Goal: Use online tool/utility: Utilize a website feature to perform a specific function

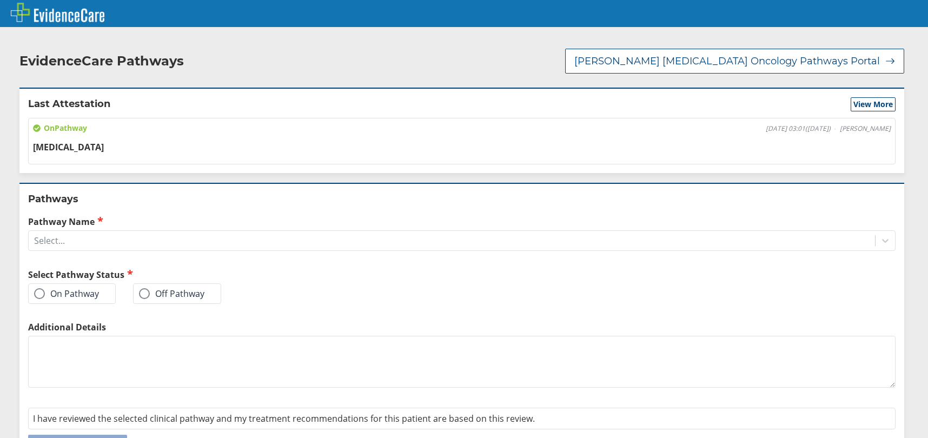
scroll to position [34, 0]
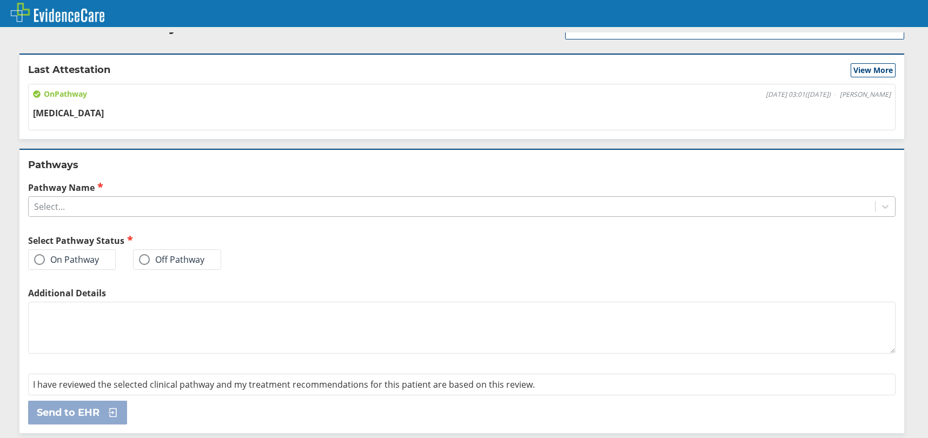
click at [795, 202] on div "Select..." at bounding box center [452, 206] width 846 height 18
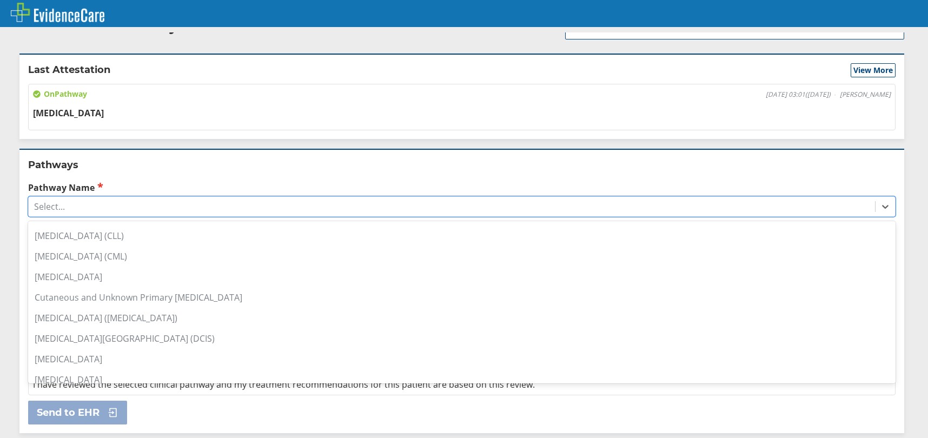
scroll to position [216, 0]
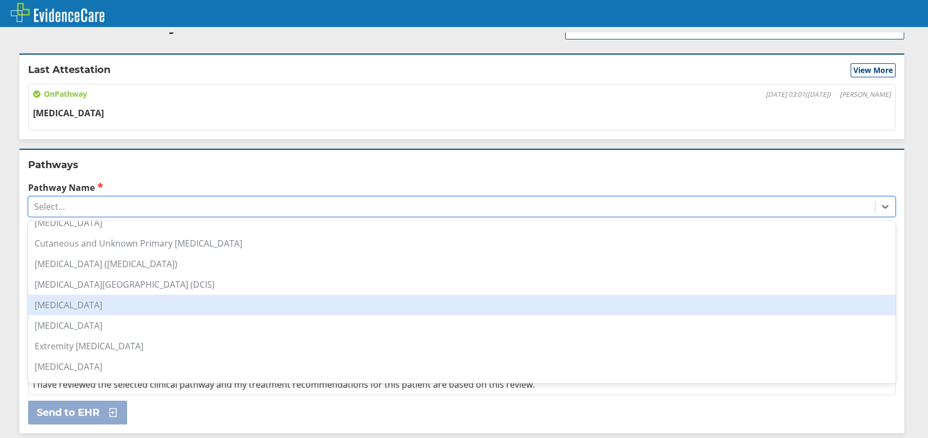
click at [109, 304] on div "[MEDICAL_DATA]" at bounding box center [462, 305] width 868 height 21
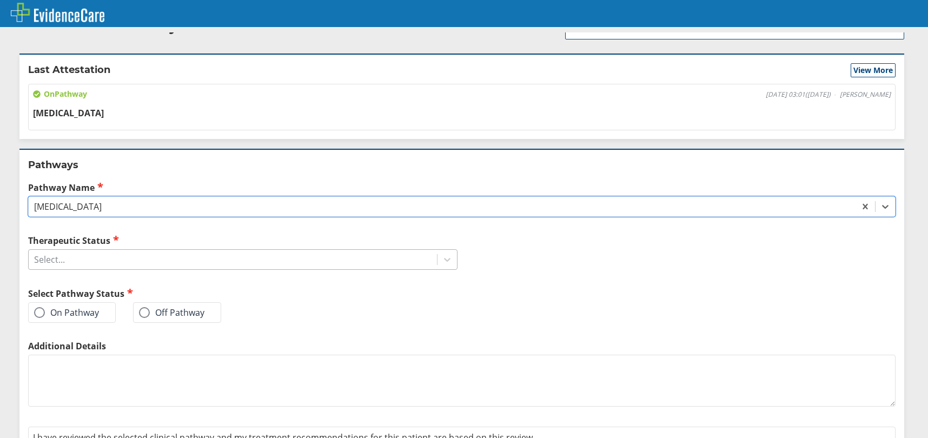
click at [221, 262] on div "Select..." at bounding box center [233, 259] width 408 height 18
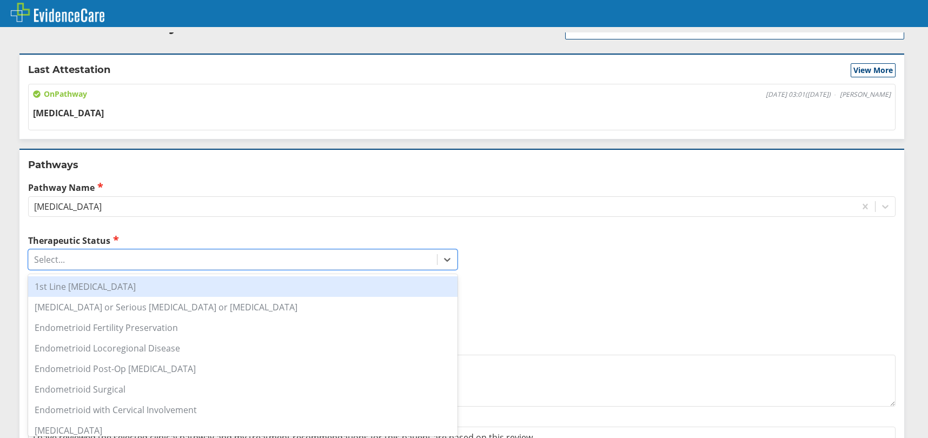
click at [143, 287] on div "1st Line [MEDICAL_DATA]" at bounding box center [242, 286] width 429 height 21
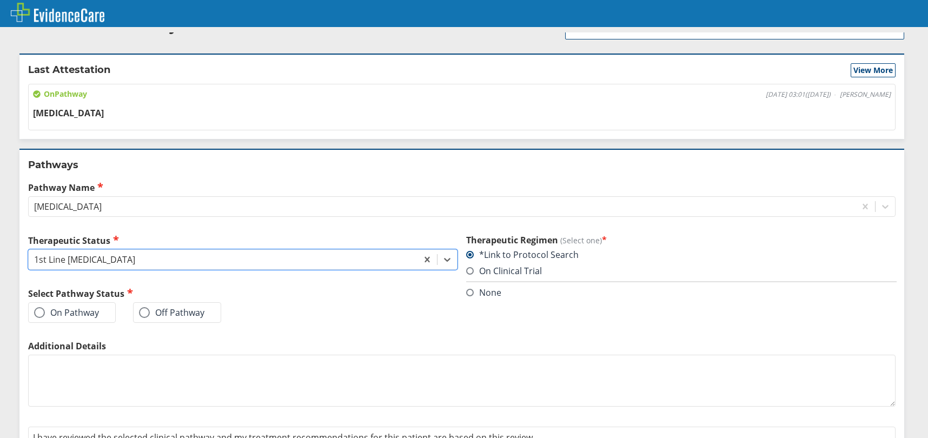
scroll to position [87, 0]
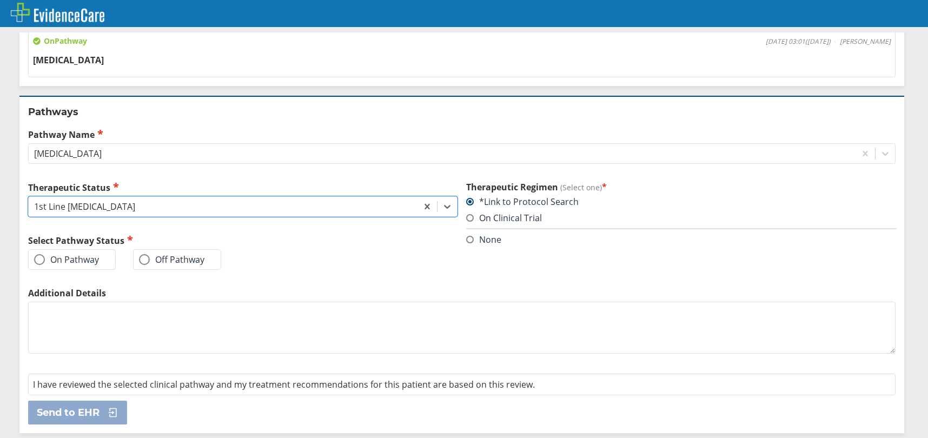
click at [98, 262] on label "On Pathway" at bounding box center [66, 259] width 65 height 11
click at [0, 0] on input "On Pathway" at bounding box center [0, 0] width 0 height 0
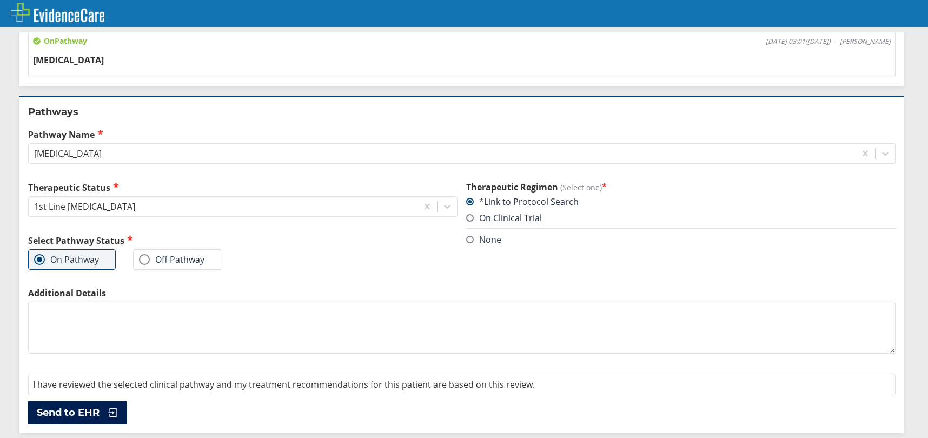
click at [92, 416] on span "Send to EHR" at bounding box center [68, 412] width 63 height 13
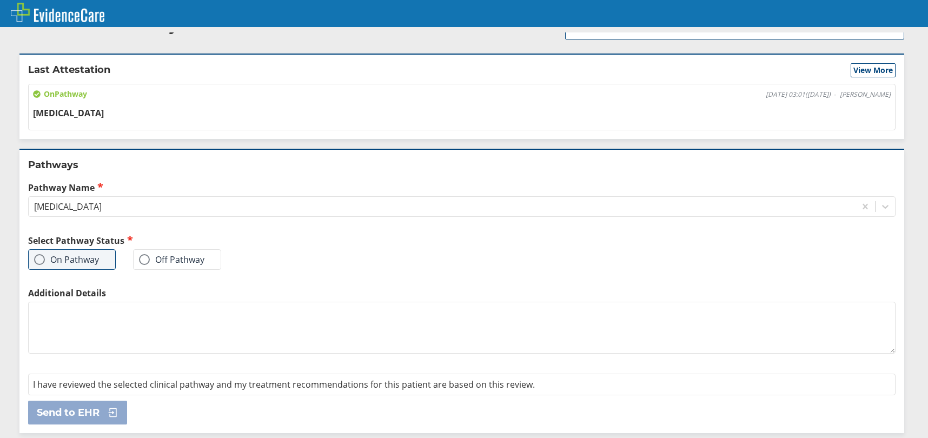
scroll to position [0, 0]
